Goal: Task Accomplishment & Management: Manage account settings

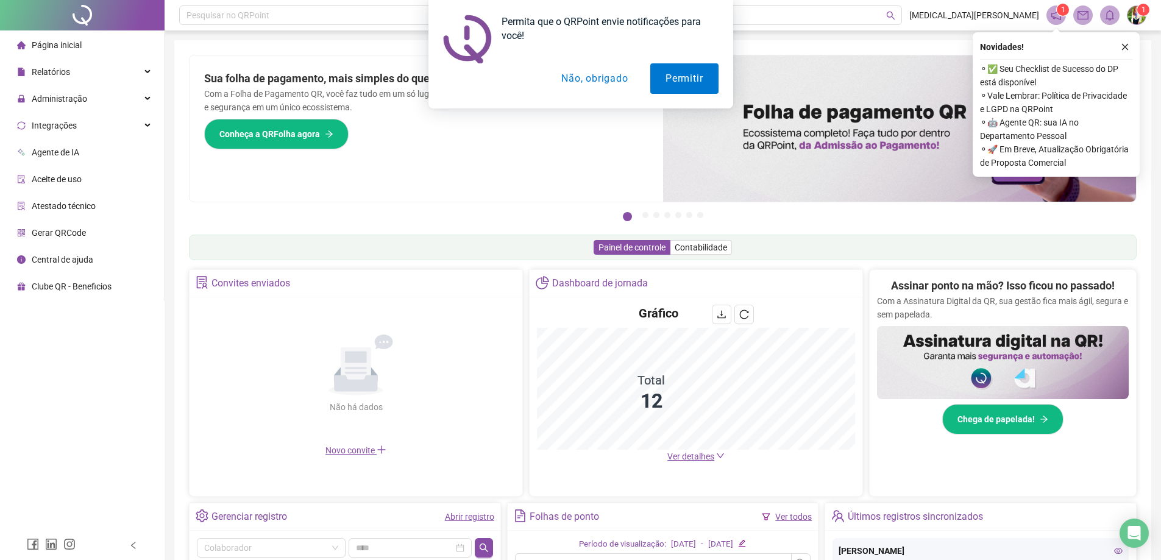
click at [84, 82] on div "Permita que o QRPoint envie notificações para você! Permitir Não, obrigado" at bounding box center [580, 54] width 1161 height 109
click at [84, 99] on div "Permita que o QRPoint envie notificações para você! Permitir Não, obrigado" at bounding box center [580, 54] width 1161 height 109
click at [75, 75] on div "Permita que o QRPoint envie notificações para você! Permitir Não, obrigado" at bounding box center [580, 54] width 1161 height 109
click at [599, 73] on button "Não, obrigado" at bounding box center [594, 78] width 97 height 30
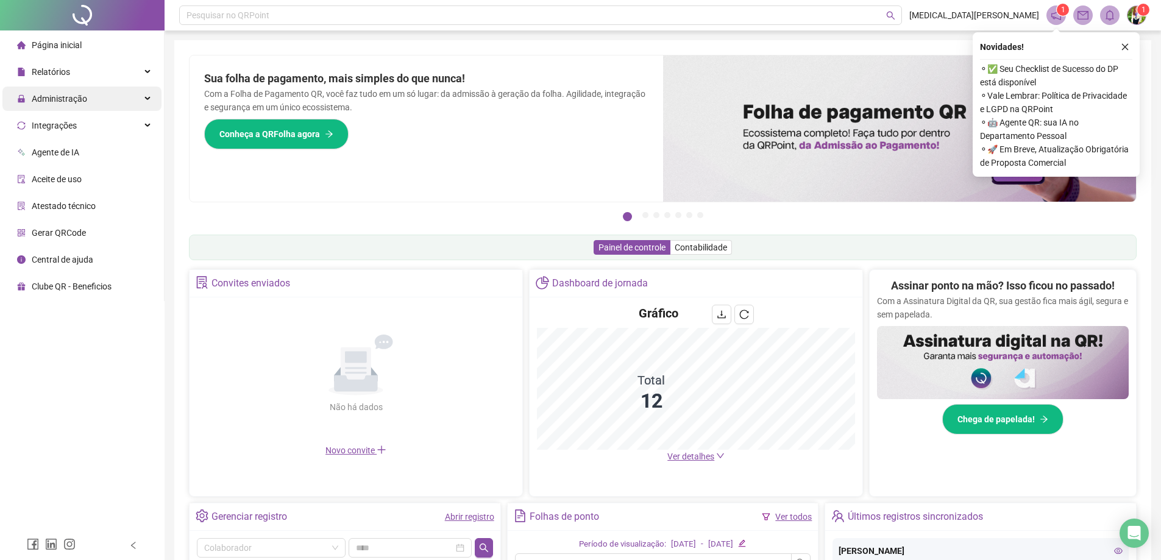
click at [76, 99] on span "Administração" at bounding box center [59, 99] width 55 height 10
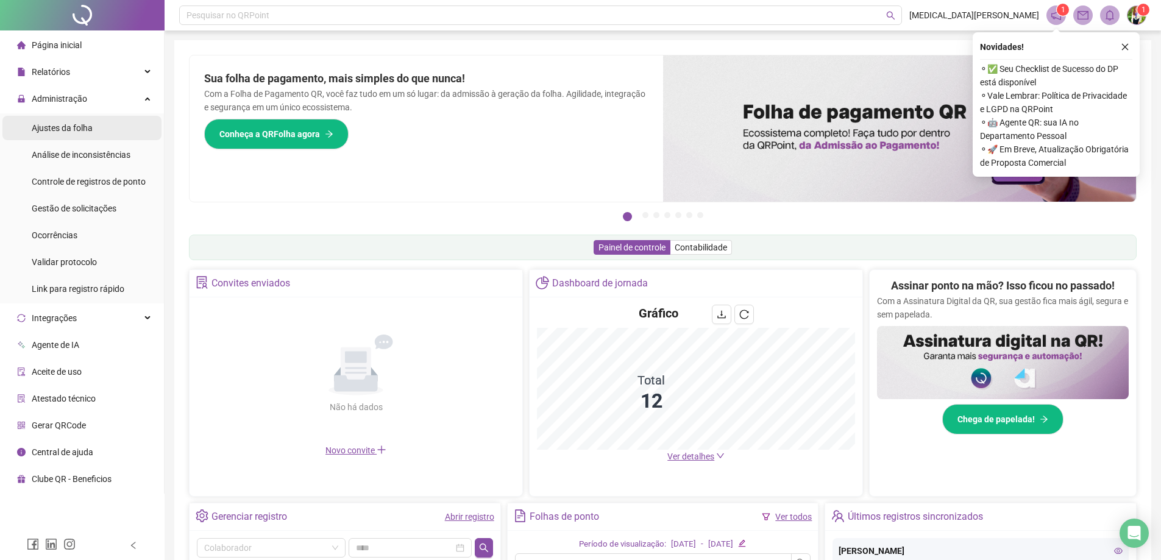
click at [63, 131] on span "Ajustes da folha" at bounding box center [62, 128] width 61 height 10
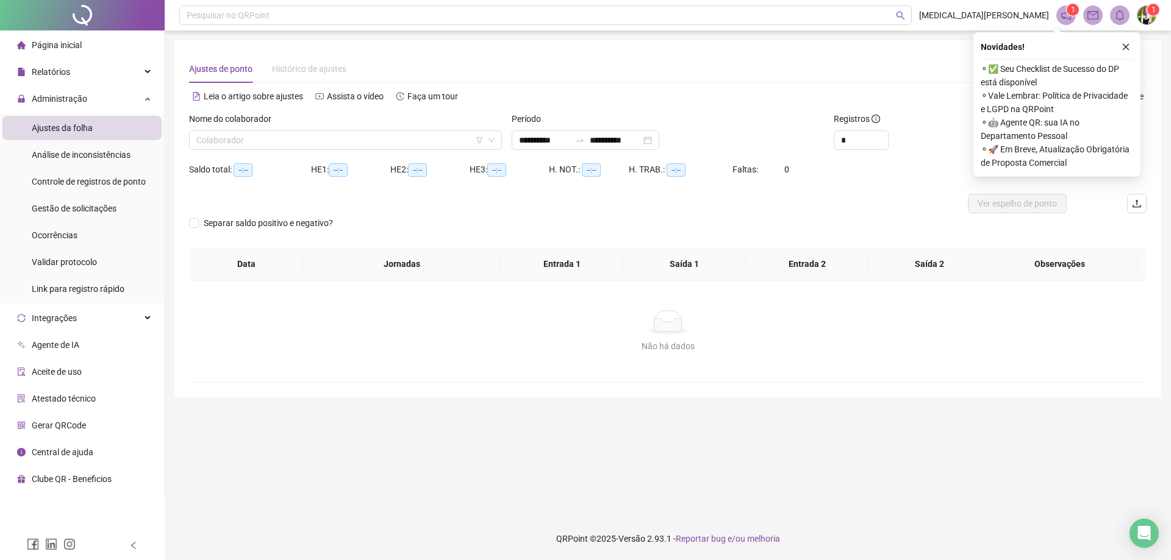
type input "**********"
click at [72, 204] on span "Gestão de solicitações" at bounding box center [74, 209] width 85 height 10
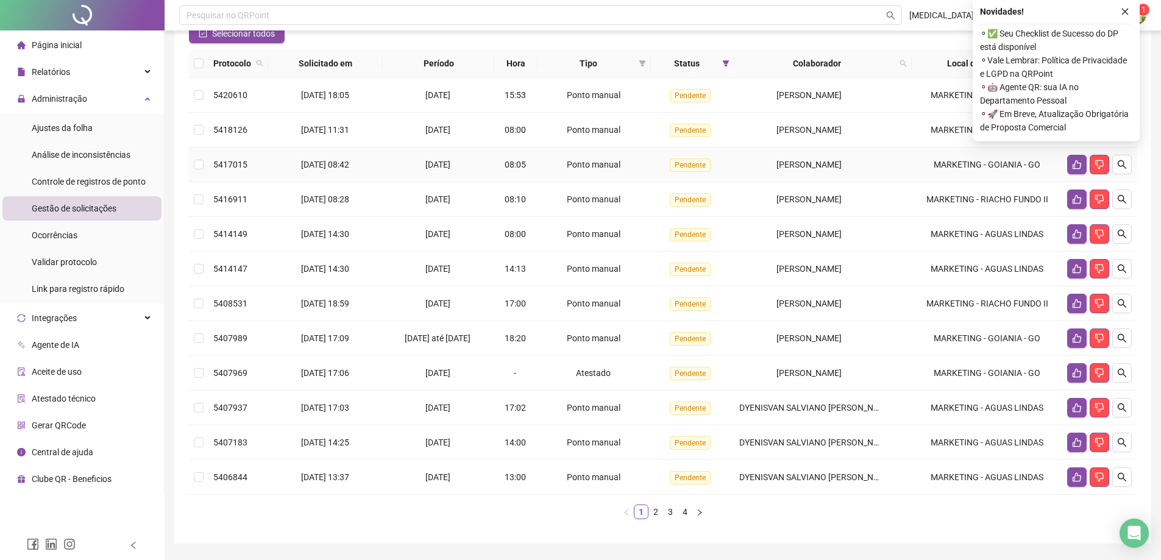
scroll to position [154, 0]
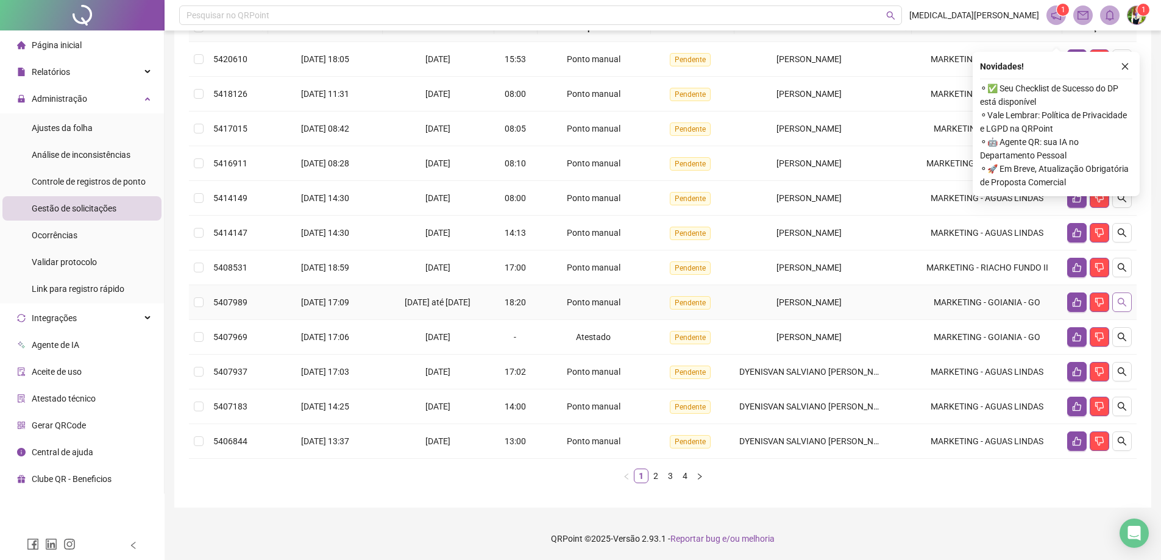
click at [1126, 304] on icon "search" at bounding box center [1123, 303] width 10 height 10
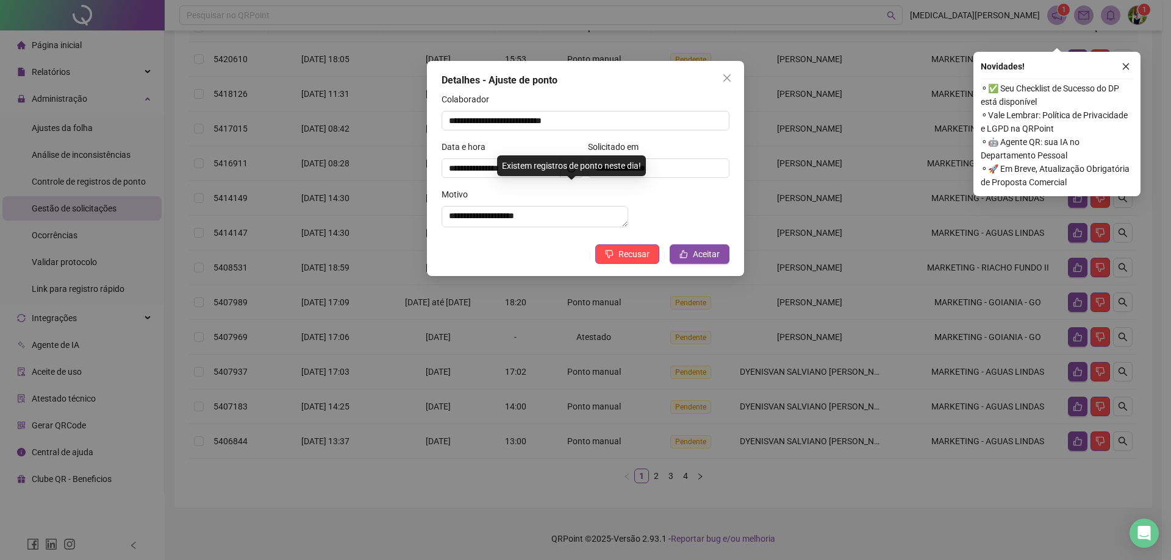
click at [910, 226] on div "**********" at bounding box center [585, 280] width 1171 height 560
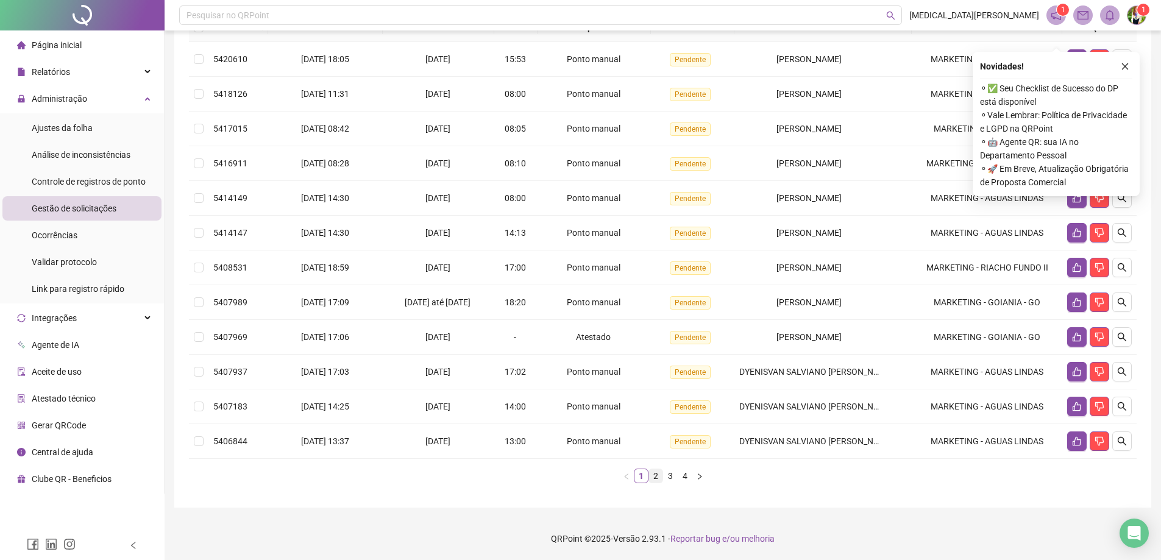
click at [658, 475] on link "2" at bounding box center [655, 475] width 13 height 13
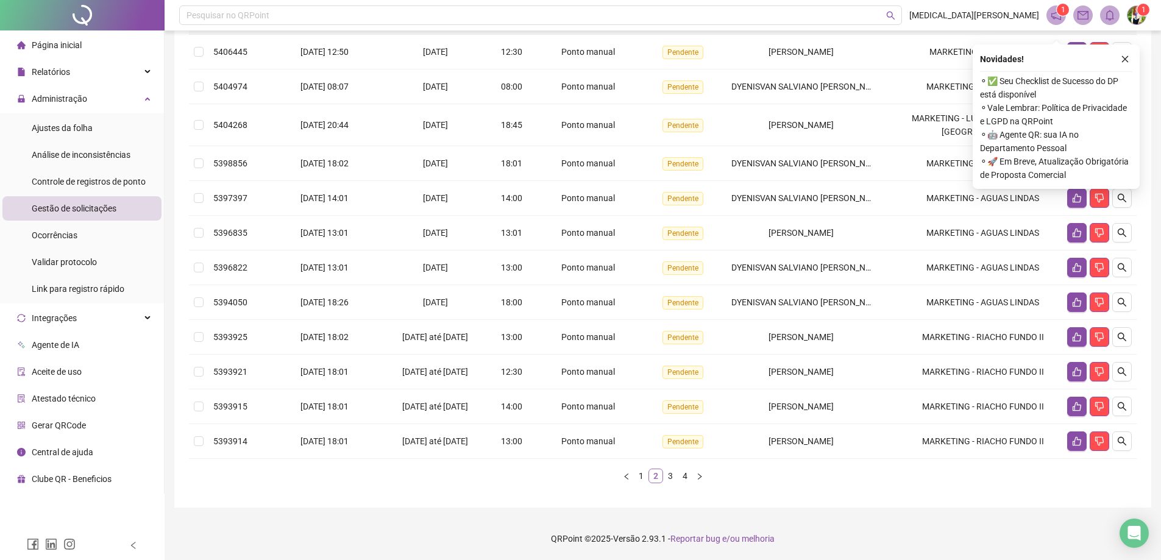
click at [662, 483] on link "2" at bounding box center [655, 475] width 13 height 13
click at [675, 483] on link "3" at bounding box center [670, 475] width 13 height 13
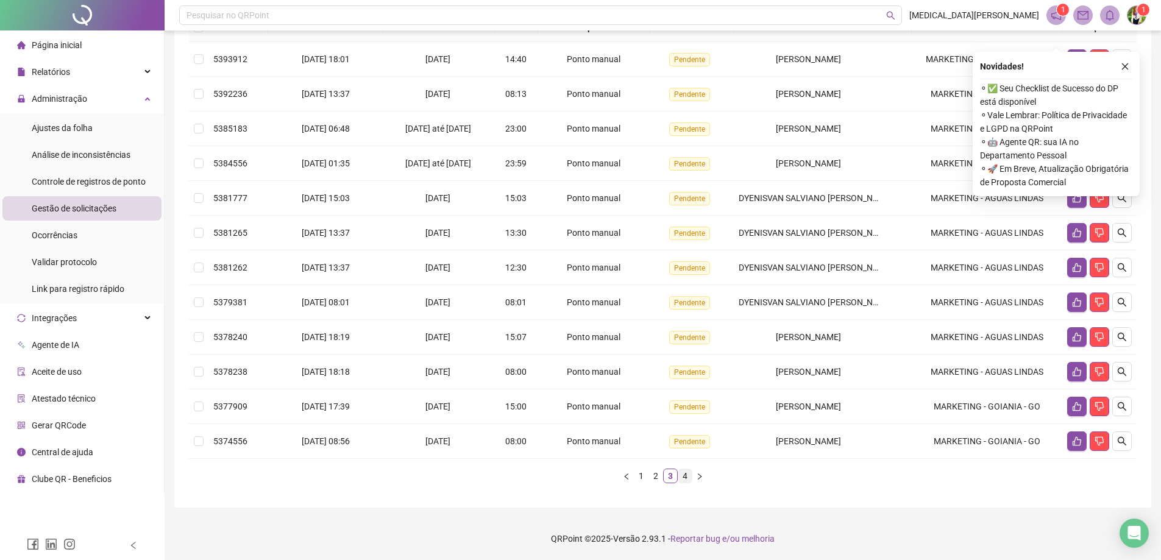
click at [688, 476] on link "4" at bounding box center [685, 475] width 13 height 13
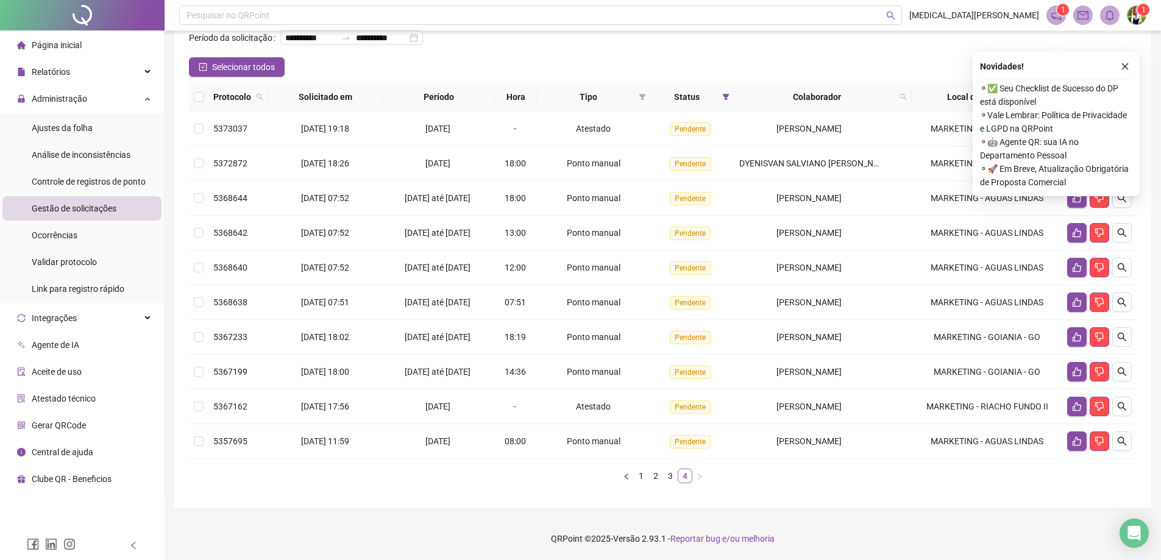
scroll to position [84, 0]
click at [643, 472] on link "1" at bounding box center [641, 475] width 13 height 13
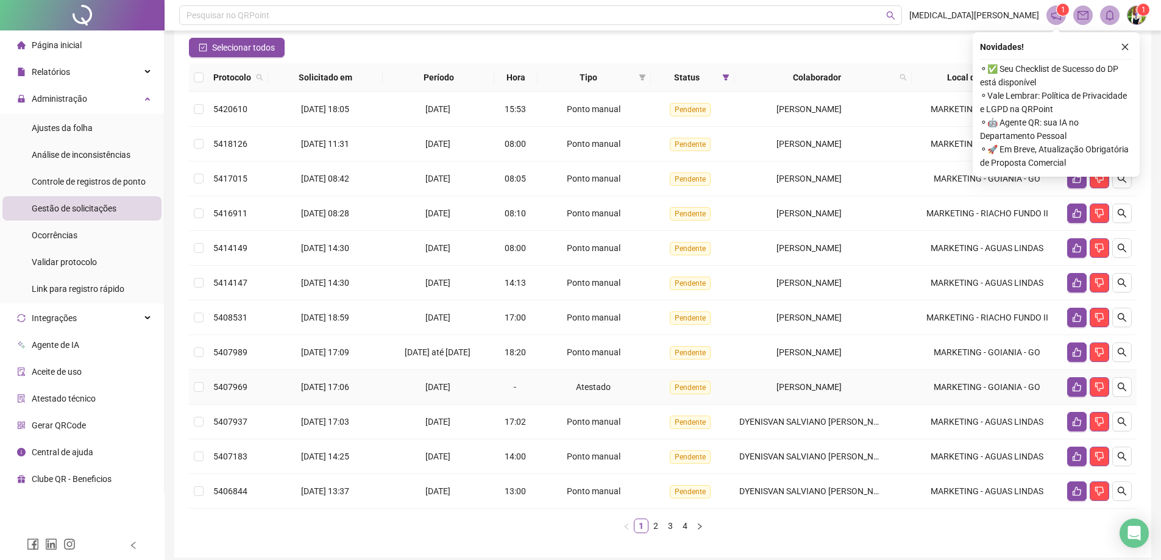
click at [777, 392] on span "[PERSON_NAME]" at bounding box center [809, 387] width 65 height 10
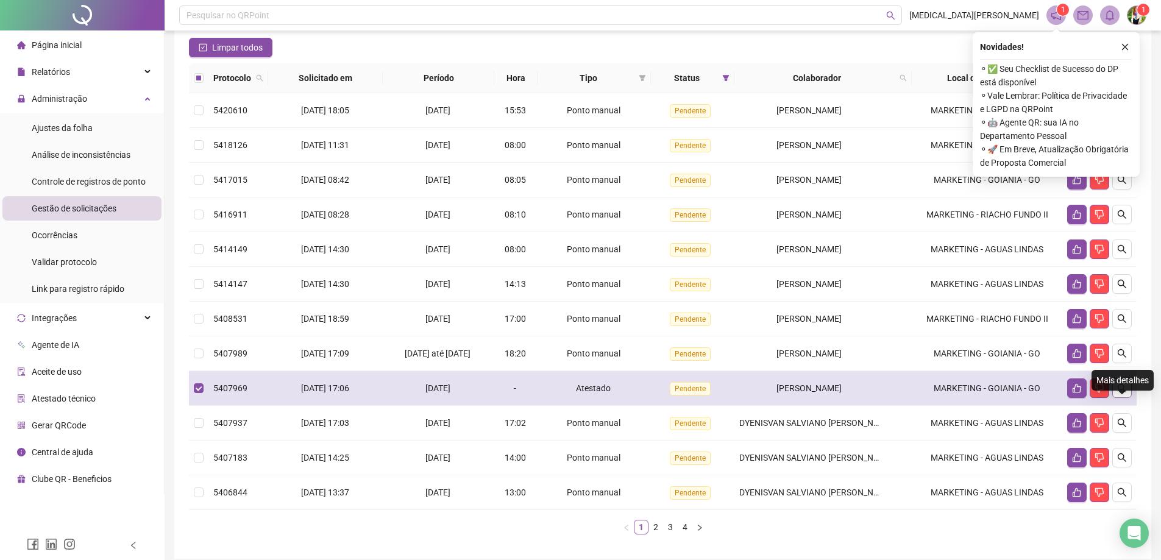
click at [1121, 393] on icon "search" at bounding box center [1123, 389] width 10 height 10
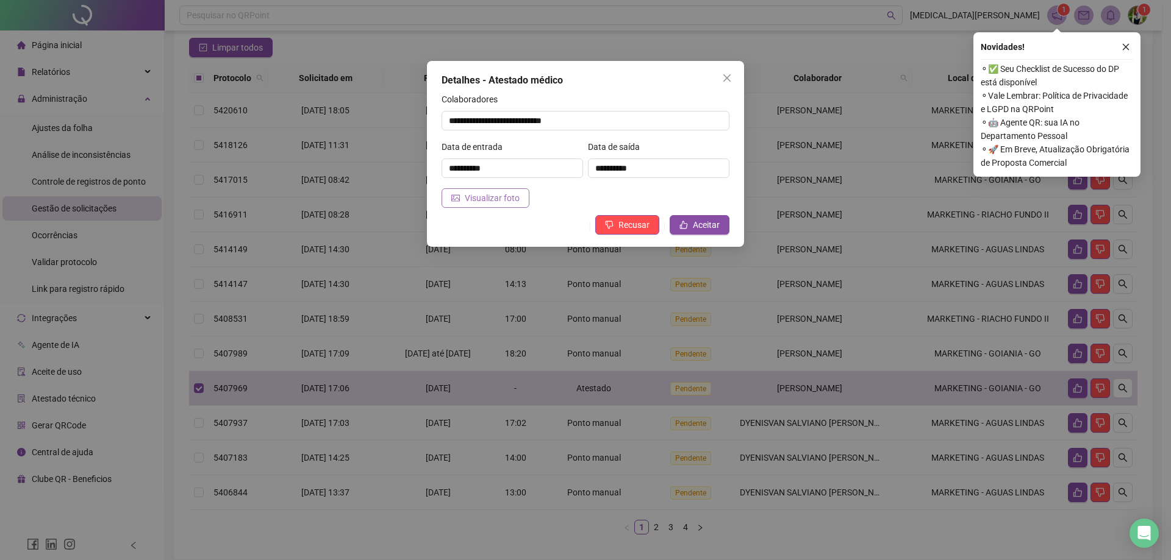
click at [512, 196] on span "Visualizar foto" at bounding box center [492, 197] width 55 height 13
click at [723, 77] on icon "close" at bounding box center [727, 78] width 10 height 10
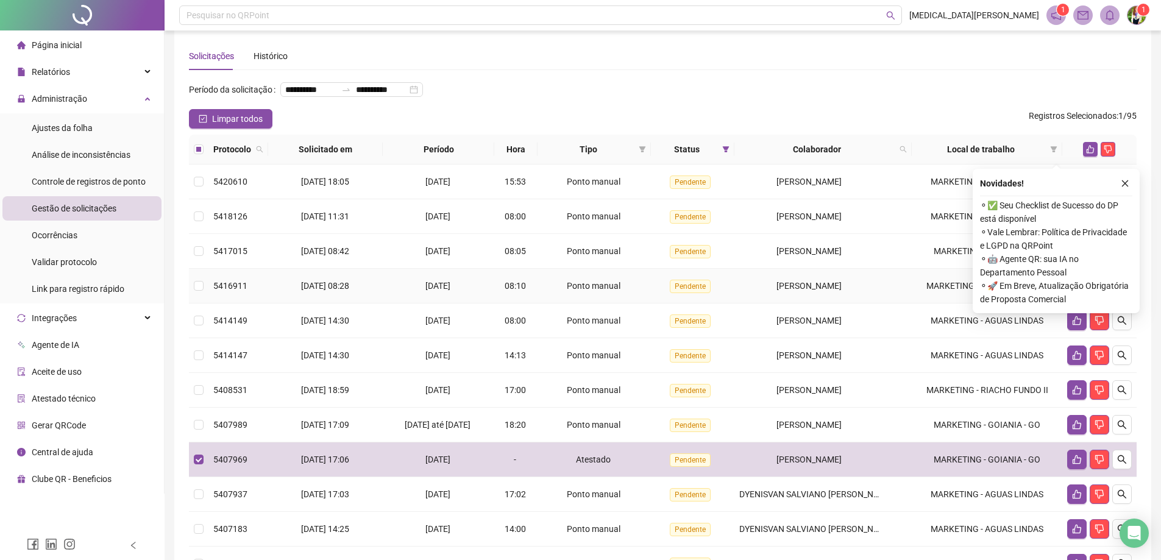
scroll to position [0, 0]
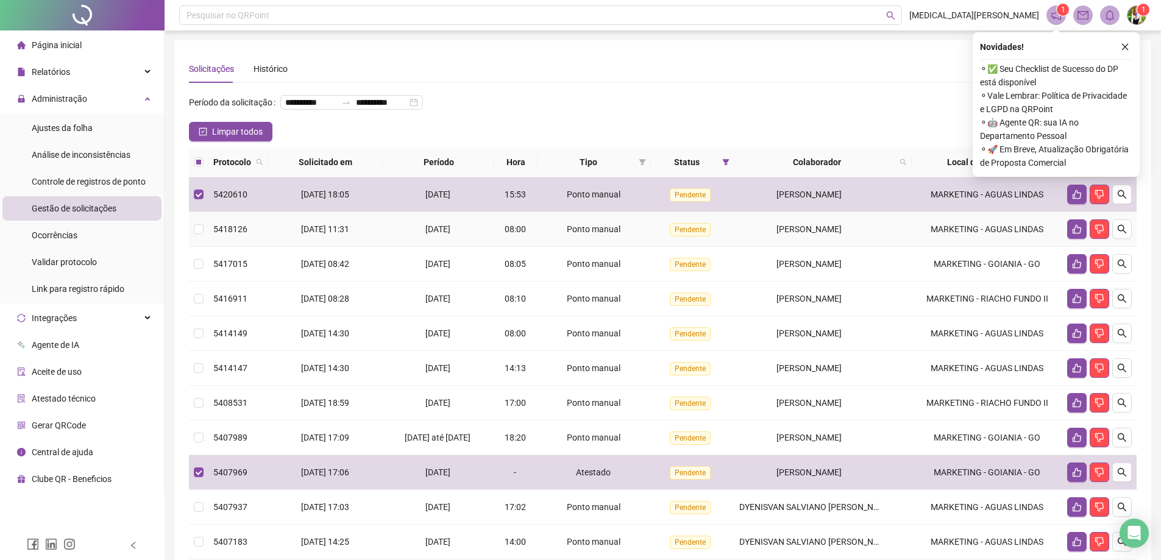
click at [204, 246] on td at bounding box center [199, 229] width 20 height 35
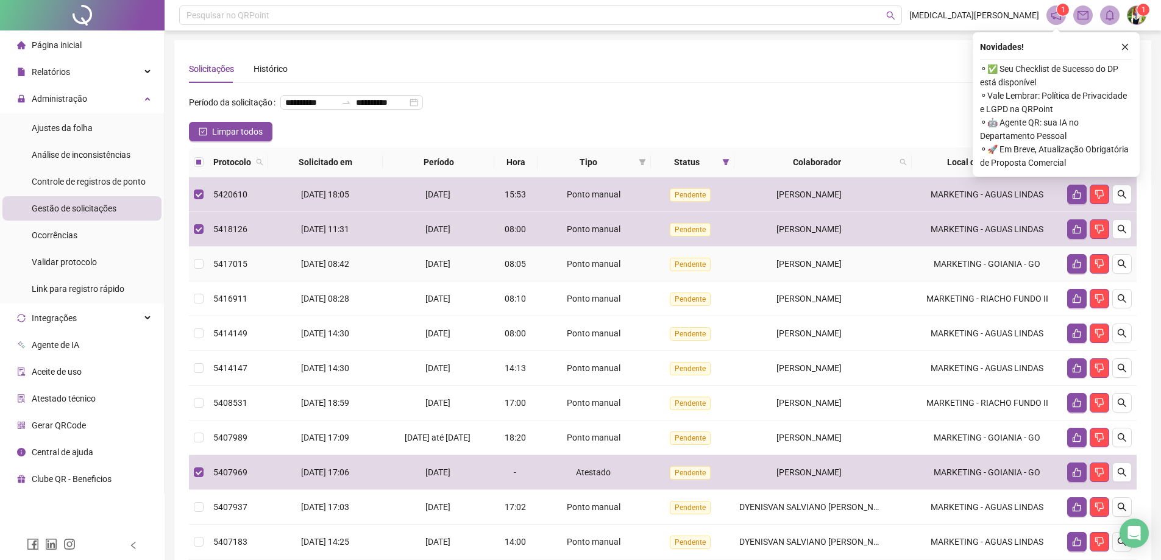
click at [193, 279] on td at bounding box center [199, 264] width 20 height 35
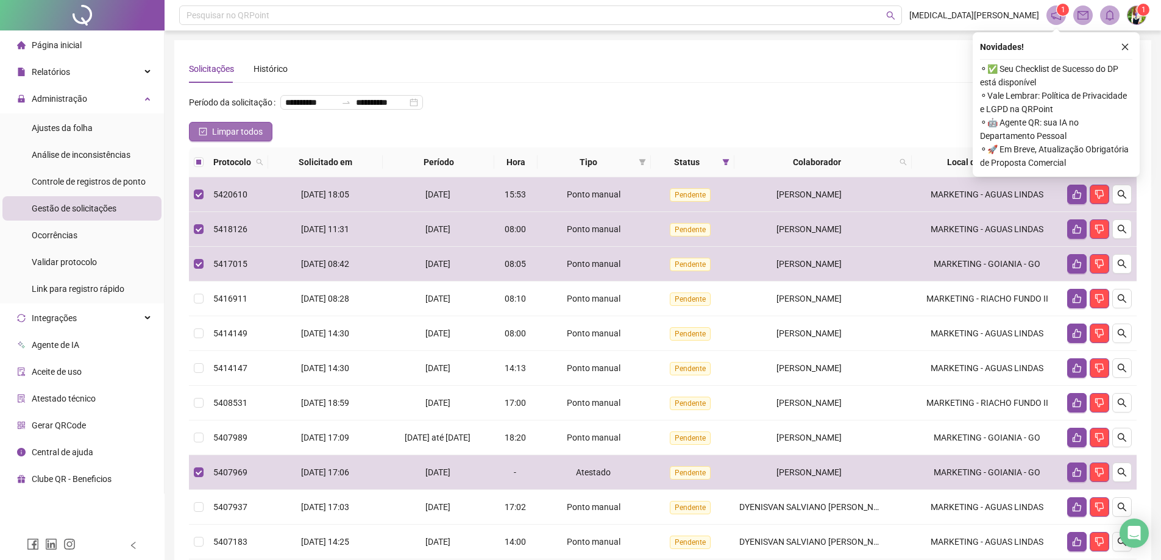
click at [207, 141] on button "Limpar todos" at bounding box center [231, 132] width 84 height 20
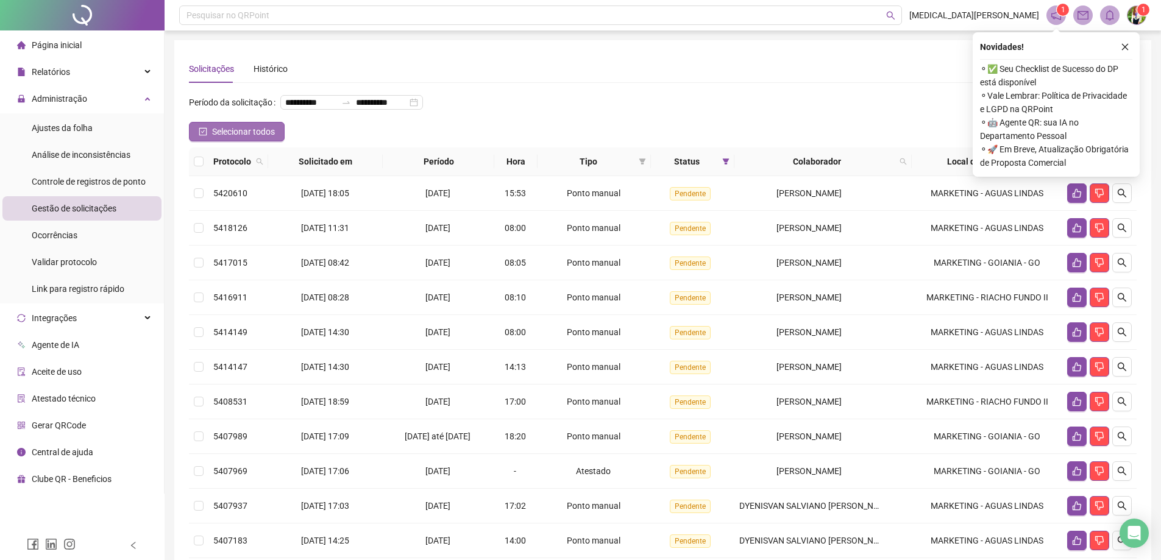
click at [207, 136] on icon "check-square" at bounding box center [203, 132] width 8 height 8
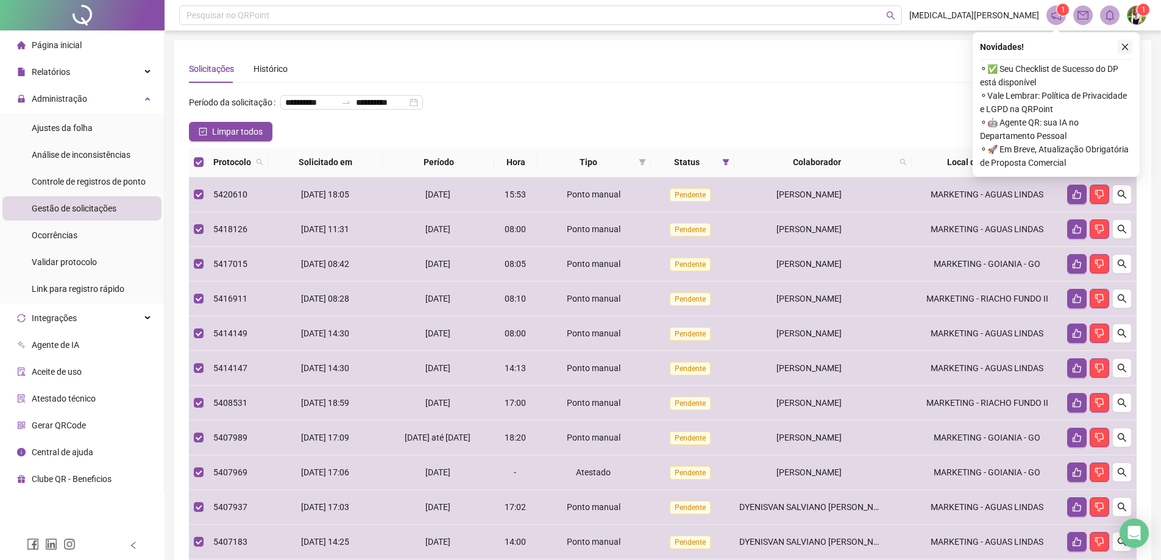
click at [1120, 48] on div "Novidades !" at bounding box center [1056, 47] width 152 height 15
click at [1121, 48] on icon "close" at bounding box center [1125, 47] width 9 height 9
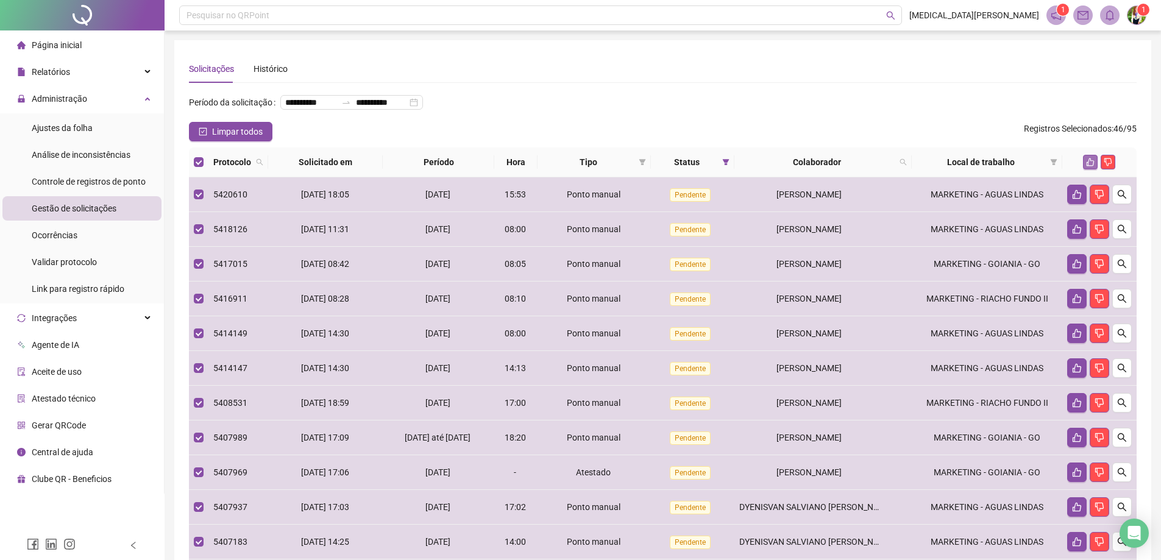
click at [1088, 169] on button "button" at bounding box center [1090, 162] width 15 height 15
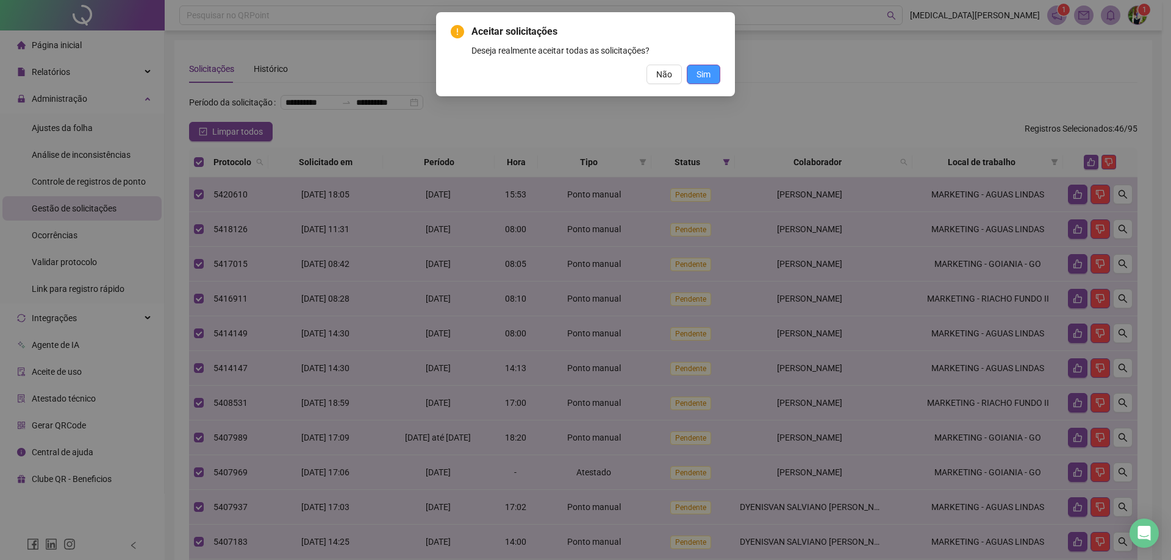
click at [716, 76] on button "Sim" at bounding box center [704, 75] width 34 height 20
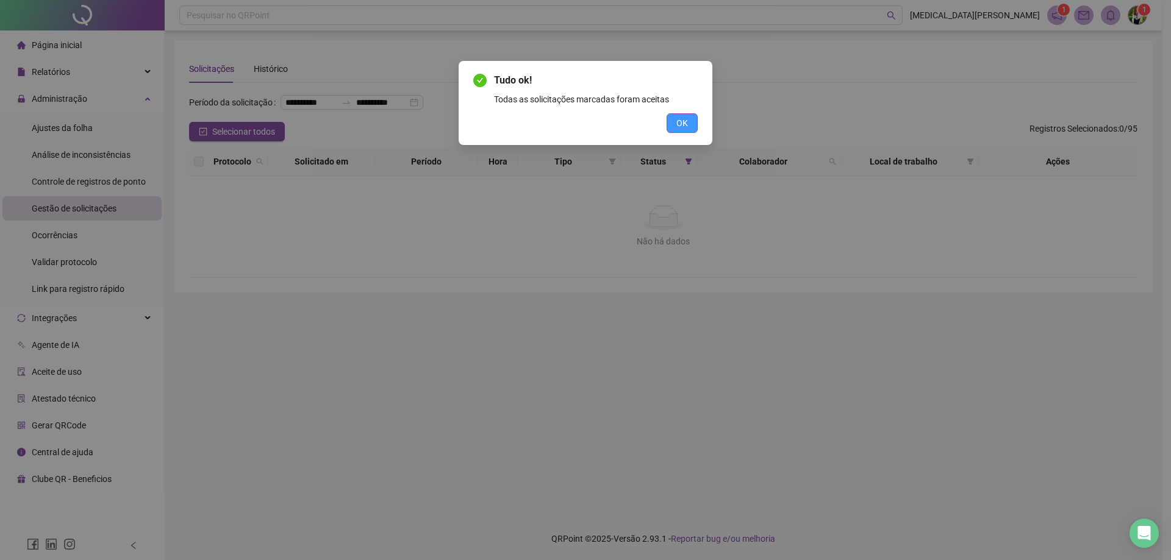
click at [676, 119] on button "OK" at bounding box center [681, 123] width 31 height 20
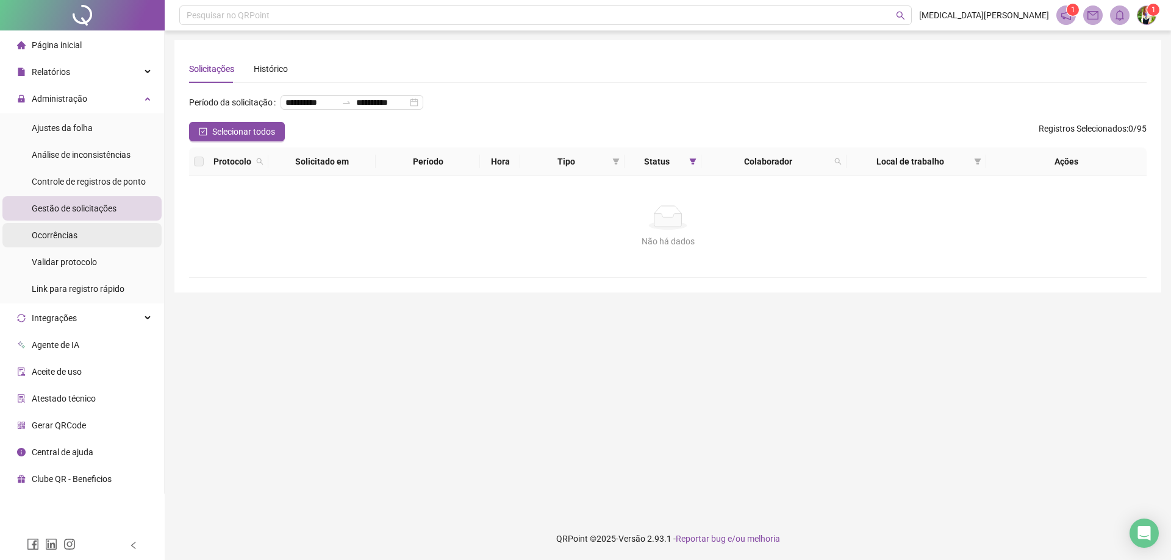
click at [55, 233] on span "Ocorrências" at bounding box center [55, 235] width 46 height 10
